Goal: Communication & Community: Participate in discussion

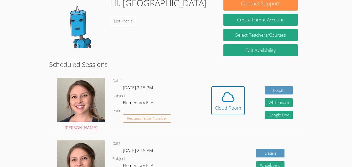
scroll to position [50, 0]
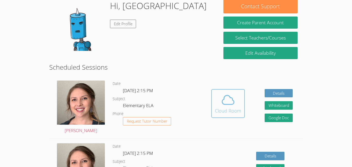
click at [230, 102] on icon at bounding box center [228, 99] width 14 height 14
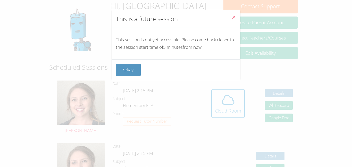
click at [236, 18] on icon "Close" at bounding box center [233, 17] width 4 height 4
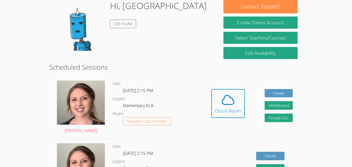
click at [175, 67] on h2 "Scheduled Sessions" at bounding box center [175, 67] width 253 height 10
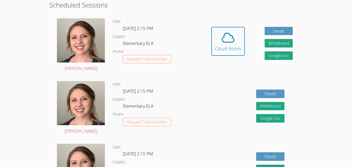
scroll to position [102, 0]
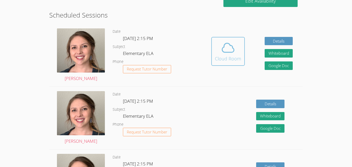
click at [231, 57] on div "Cloud Room" at bounding box center [228, 58] width 26 height 7
click at [232, 51] on icon at bounding box center [228, 47] width 14 height 14
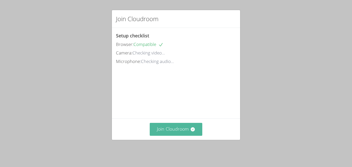
click at [179, 127] on button "Join Cloudroom" at bounding box center [176, 129] width 53 height 13
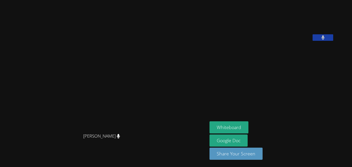
click at [271, 118] on aside "Ziqing He Whiteboard Google Doc Share Your Screen" at bounding box center [271, 83] width 129 height 167
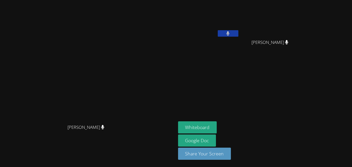
click at [104, 131] on span "[PERSON_NAME]" at bounding box center [85, 126] width 37 height 7
click at [100, 142] on div "[PERSON_NAME]" at bounding box center [88, 131] width 172 height 21
click at [303, 42] on div "[PERSON_NAME]" at bounding box center [271, 47] width 61 height 21
click at [288, 43] on icon at bounding box center [286, 42] width 3 height 4
click at [303, 45] on div "[PERSON_NAME]" at bounding box center [271, 47] width 61 height 21
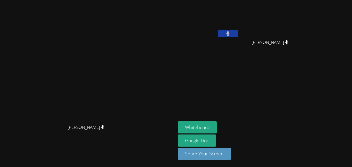
click at [303, 46] on div "[PERSON_NAME]" at bounding box center [271, 47] width 61 height 21
click at [238, 35] on button at bounding box center [228, 33] width 21 height 6
click at [247, 103] on aside "[PERSON_NAME] He [PERSON_NAME] [PERSON_NAME] Whiteboard Google Doc Share Your S…" at bounding box center [240, 83] width 129 height 167
click at [126, 52] on video at bounding box center [87, 73] width 77 height 97
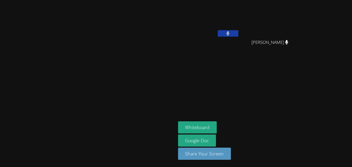
click at [126, 52] on video at bounding box center [87, 73] width 77 height 97
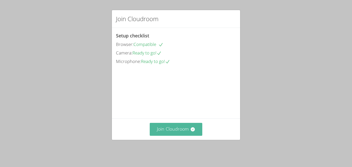
click at [190, 135] on button "Join Cloudroom" at bounding box center [176, 129] width 53 height 13
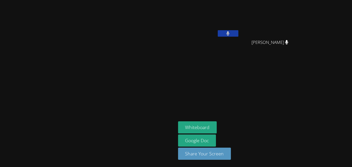
click at [56, 91] on video at bounding box center [87, 73] width 77 height 97
click at [56, 80] on video at bounding box center [87, 73] width 77 height 97
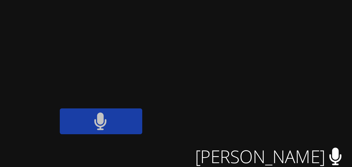
click at [238, 33] on button at bounding box center [228, 33] width 21 height 6
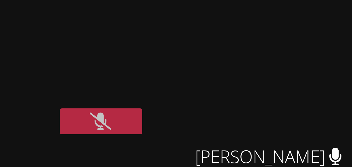
click at [238, 35] on button at bounding box center [228, 33] width 21 height 6
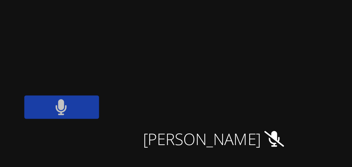
click at [229, 33] on icon at bounding box center [227, 33] width 3 height 4
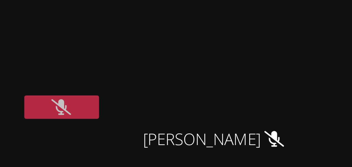
click at [238, 34] on button at bounding box center [228, 33] width 21 height 6
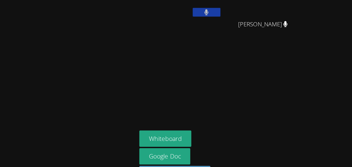
click at [254, 91] on aside "Ziqing He Jennifer Ha Jennifer Ha Whiteboard Google Doc Share Your Screen" at bounding box center [240, 83] width 129 height 167
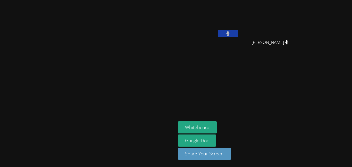
click at [296, 108] on aside "Ziqing He Jennifer Ha Jennifer Ha Whiteboard Google Doc Share Your Screen" at bounding box center [240, 83] width 129 height 167
click at [288, 43] on icon at bounding box center [286, 42] width 3 height 4
click at [238, 34] on button at bounding box center [228, 33] width 21 height 6
click at [230, 34] on icon at bounding box center [227, 33] width 5 height 4
click at [238, 34] on button at bounding box center [228, 33] width 21 height 6
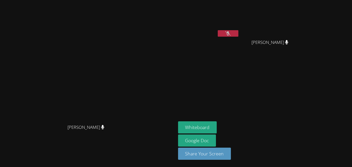
click at [230, 34] on icon at bounding box center [227, 33] width 5 height 4
click at [238, 34] on button at bounding box center [228, 33] width 21 height 6
click at [230, 34] on icon at bounding box center [227, 33] width 5 height 4
click at [238, 34] on button at bounding box center [228, 33] width 21 height 6
click at [230, 34] on icon at bounding box center [227, 33] width 5 height 4
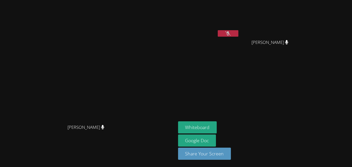
click at [238, 34] on button at bounding box center [228, 33] width 21 height 6
click at [230, 34] on icon at bounding box center [227, 33] width 5 height 4
click at [238, 34] on button at bounding box center [228, 33] width 21 height 6
click at [230, 34] on icon at bounding box center [227, 33] width 5 height 4
click at [238, 34] on button at bounding box center [228, 33] width 21 height 6
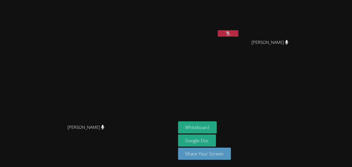
click at [230, 34] on icon at bounding box center [227, 33] width 5 height 4
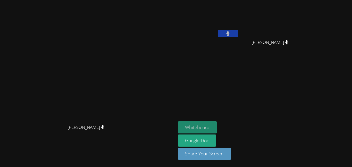
click at [217, 128] on button "Whiteboard" at bounding box center [197, 127] width 39 height 12
